Goal: Transaction & Acquisition: Purchase product/service

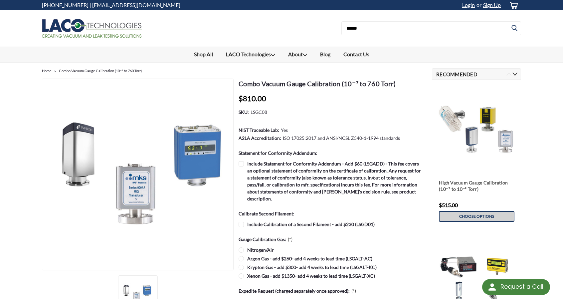
click at [478, 212] on link "Choose Options" at bounding box center [477, 216] width 76 height 11
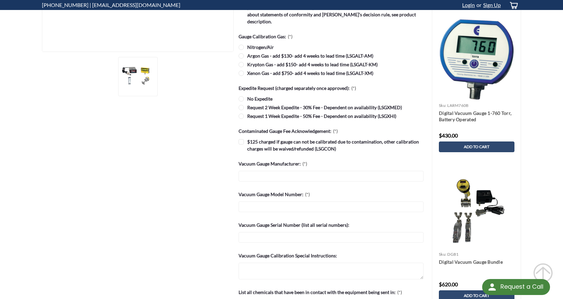
scroll to position [240, 0]
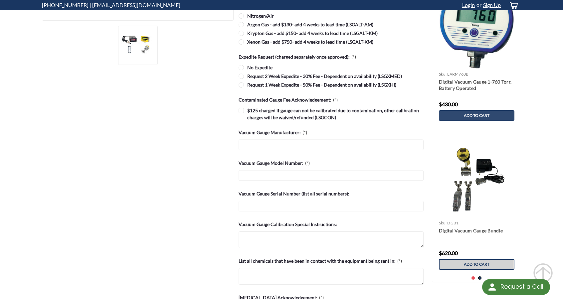
click at [485, 263] on span "Add to Cart" at bounding box center [477, 264] width 26 height 5
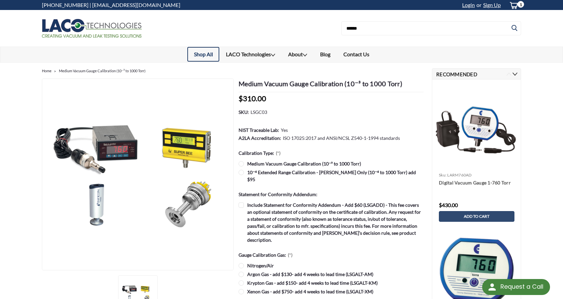
click at [207, 52] on link "Shop All" at bounding box center [203, 54] width 32 height 15
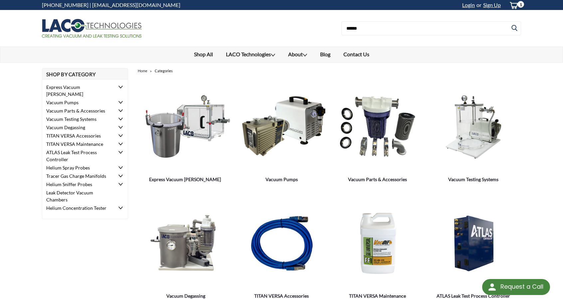
scroll to position [261, 0]
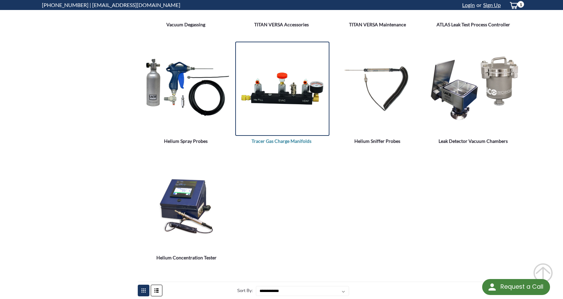
click at [288, 93] on img "Tracer Gas Charge Manifolds" at bounding box center [282, 89] width 94 height 68
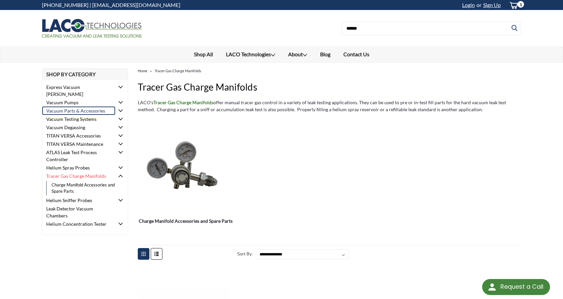
click at [87, 106] on link "Vacuum Parts & Accessories" at bounding box center [78, 110] width 73 height 8
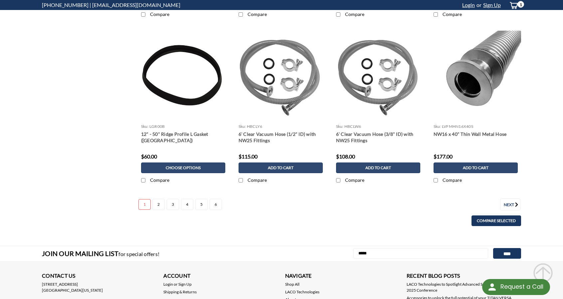
scroll to position [922, 0]
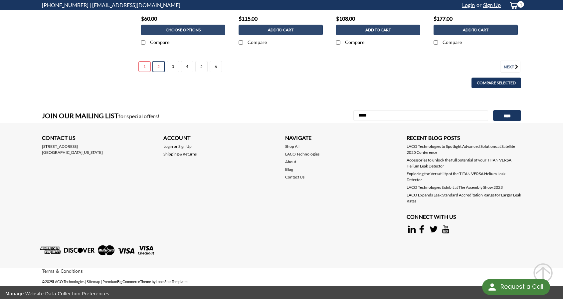
click at [155, 64] on link "2" at bounding box center [158, 66] width 12 height 11
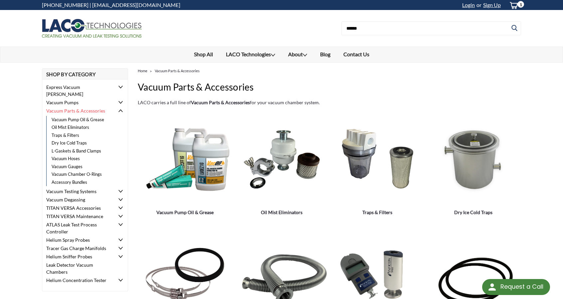
scroll to position [261, 0]
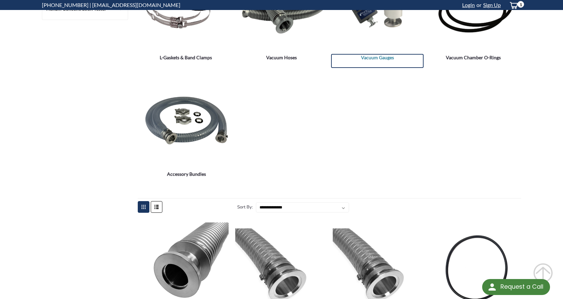
click at [382, 54] on span "Vacuum Gauges" at bounding box center [377, 57] width 92 height 7
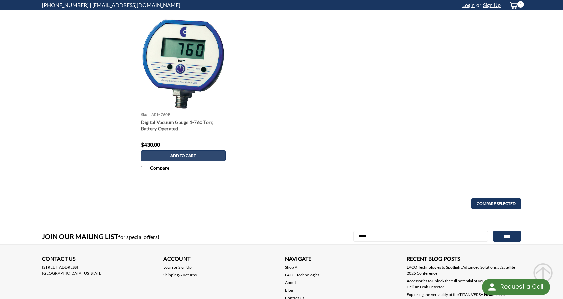
scroll to position [27, 0]
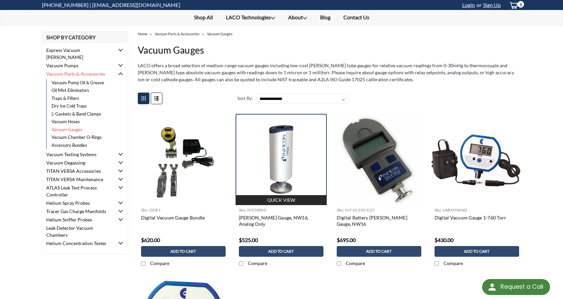
click at [266, 151] on img at bounding box center [281, 159] width 91 height 91
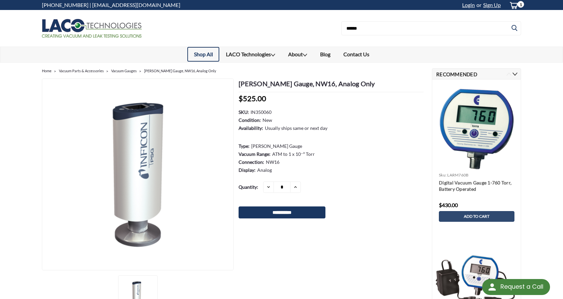
click at [196, 54] on link "Shop All" at bounding box center [203, 54] width 32 height 15
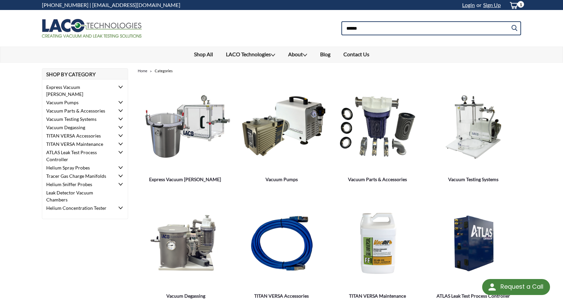
click at [371, 29] on input at bounding box center [431, 28] width 180 height 14
type input "*****"
click at [511, 22] on input "submit" at bounding box center [516, 28] width 10 height 13
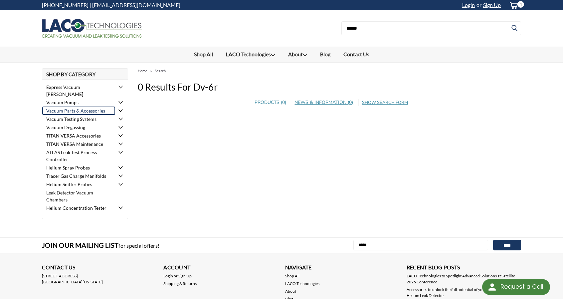
click at [80, 106] on link "Vacuum Parts & Accessories" at bounding box center [78, 110] width 73 height 8
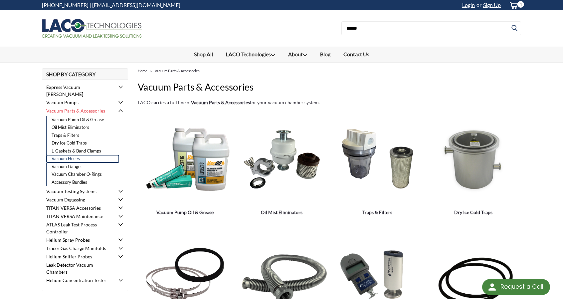
click at [76, 155] on link "Vacuum Hoses" at bounding box center [82, 159] width 73 height 8
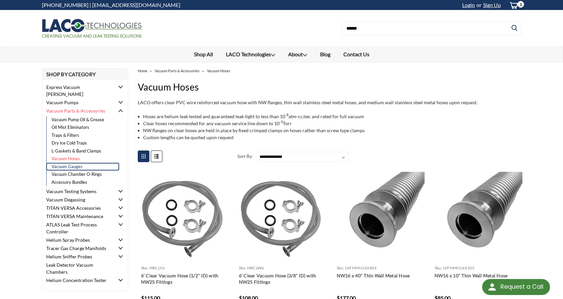
click at [77, 163] on link "Vacuum Gauges" at bounding box center [82, 167] width 73 height 8
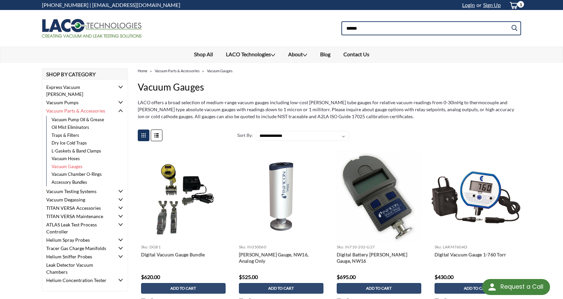
click at [363, 26] on input at bounding box center [431, 28] width 180 height 14
type input "*****"
click at [511, 22] on input "submit" at bounding box center [516, 28] width 10 height 13
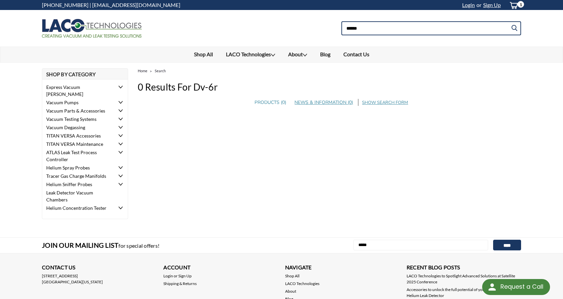
click at [372, 28] on input at bounding box center [431, 28] width 180 height 14
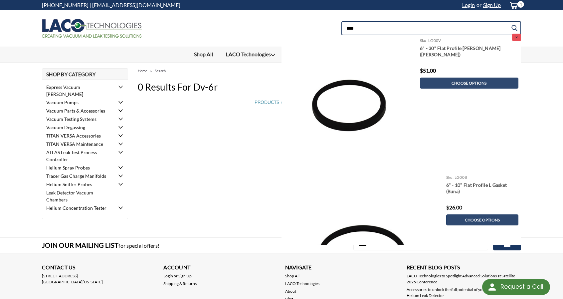
type input "****"
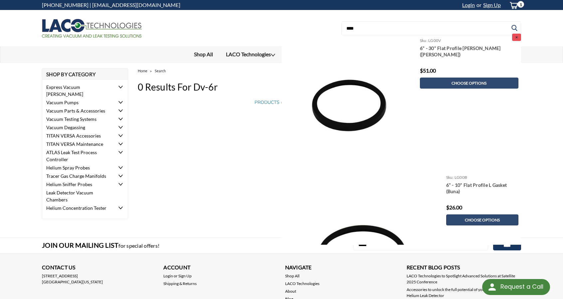
click at [515, 29] on input "submit" at bounding box center [516, 28] width 10 height 13
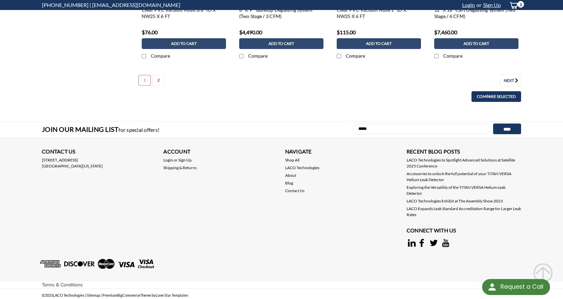
scroll to position [562, 0]
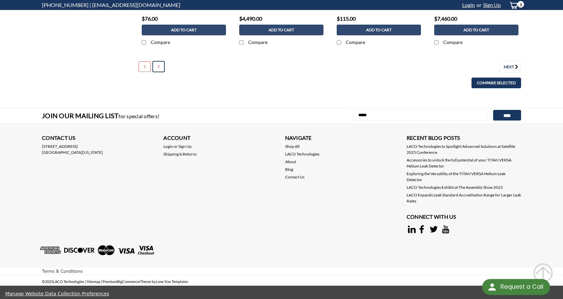
click at [158, 66] on link "2" at bounding box center [158, 66] width 12 height 11
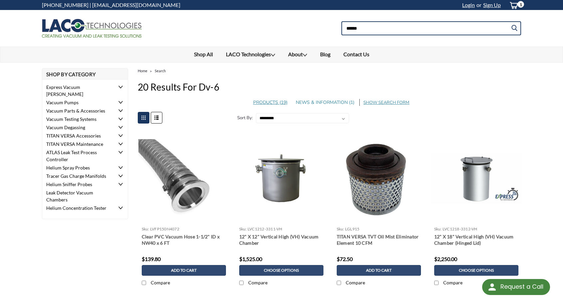
click at [407, 30] on input at bounding box center [431, 28] width 180 height 14
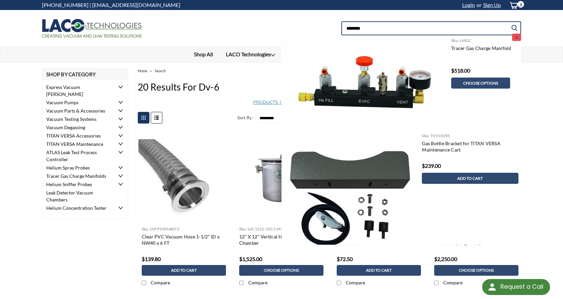
type input "********"
click at [511, 22] on input "submit" at bounding box center [516, 28] width 10 height 13
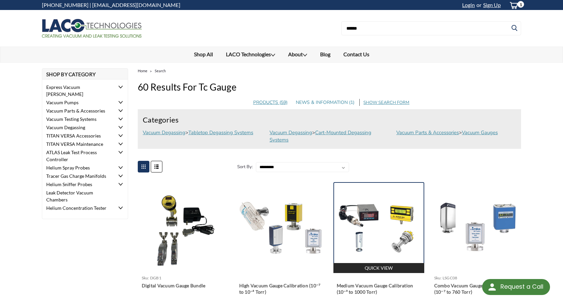
click at [402, 243] on img at bounding box center [378, 227] width 91 height 91
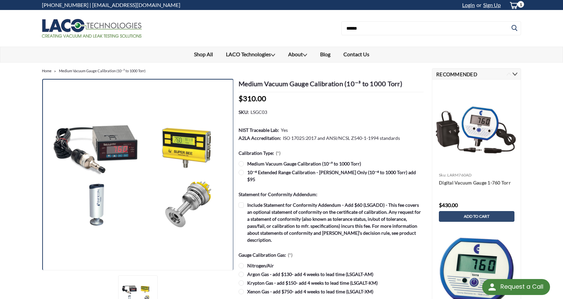
click at [197, 205] on img at bounding box center [138, 175] width 192 height 192
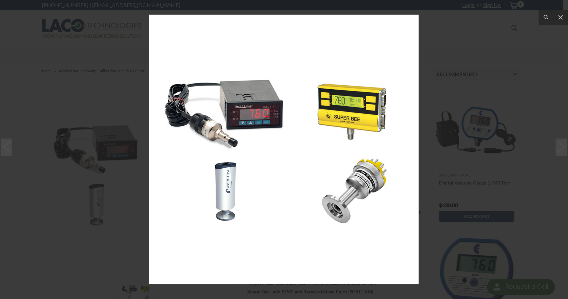
click at [468, 30] on div at bounding box center [284, 149] width 568 height 299
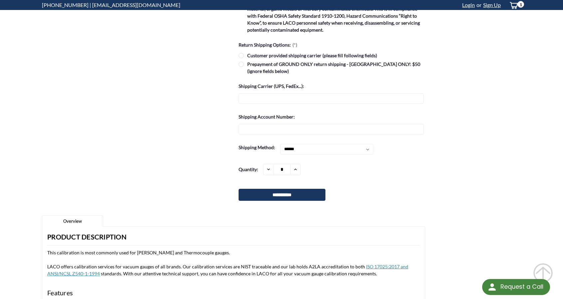
scroll to position [559, 0]
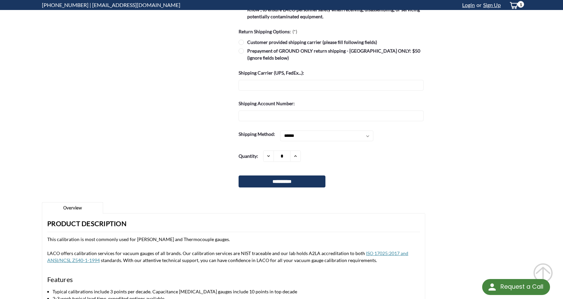
drag, startPoint x: 568, startPoint y: 3, endPoint x: 477, endPoint y: 185, distance: 202.7
click at [477, 185] on div "Home Medium Vacuum Gauge Calibration (10⁻³ to 1000 Torr) Medium Vacuum Gauge Ca…" at bounding box center [281, 50] width 479 height 1103
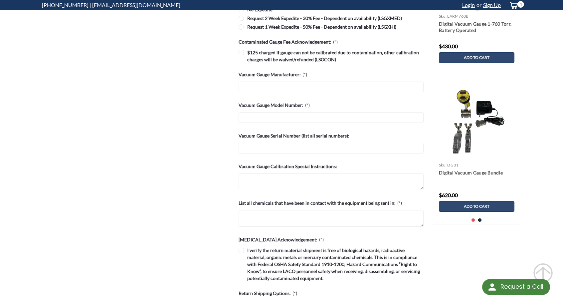
scroll to position [37, 0]
